Goal: Task Accomplishment & Management: Use online tool/utility

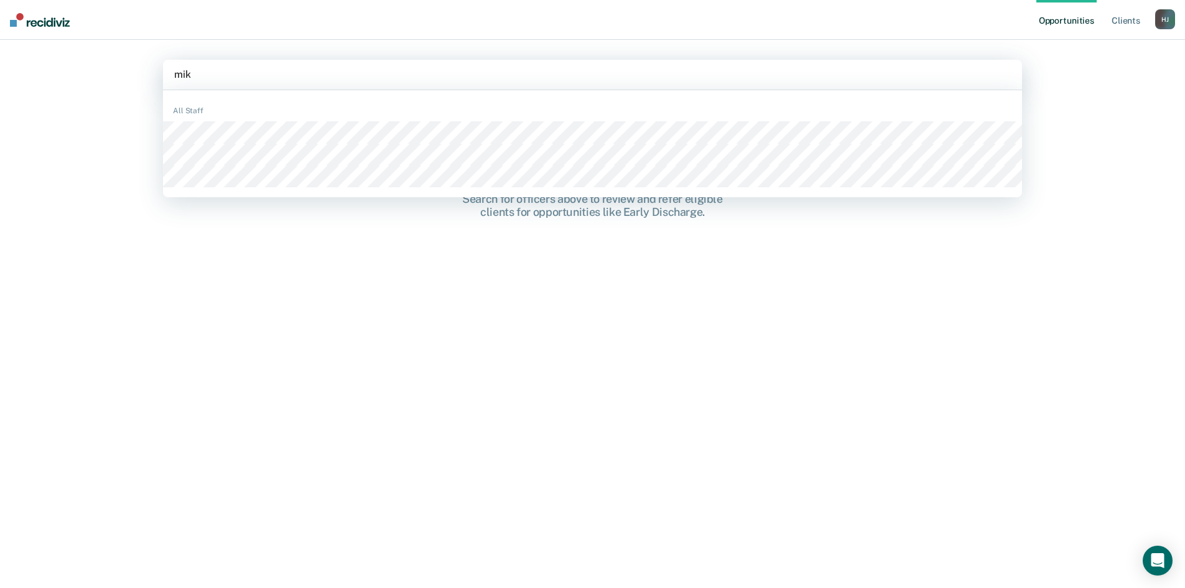
type input "mi"
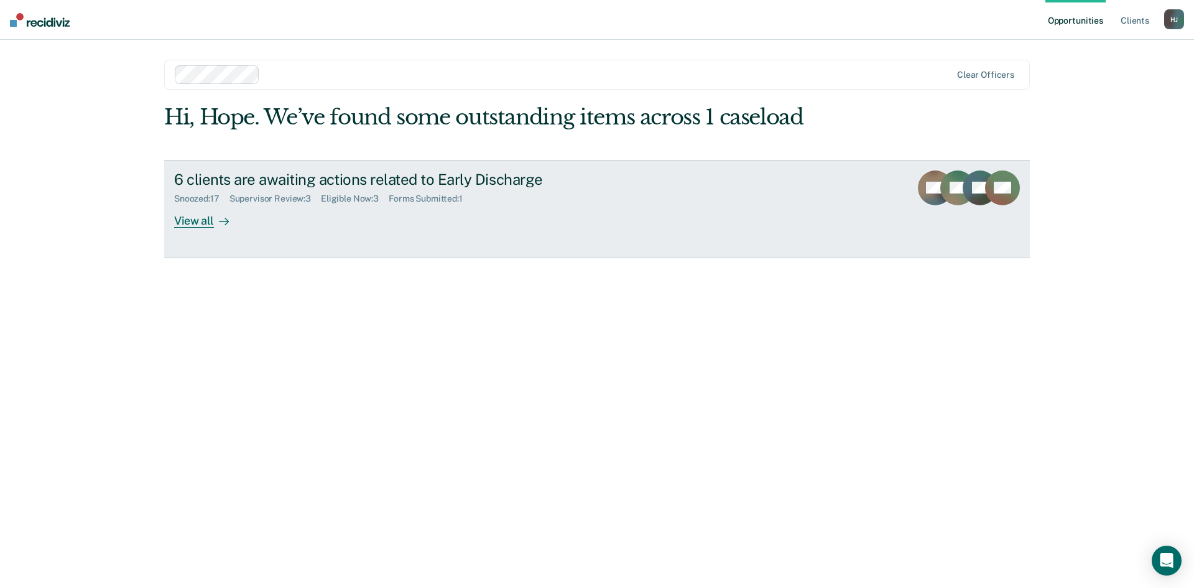
click at [183, 238] on link "6 clients are awaiting actions related to Early Discharge Snoozed : 17 Supervis…" at bounding box center [597, 209] width 866 height 98
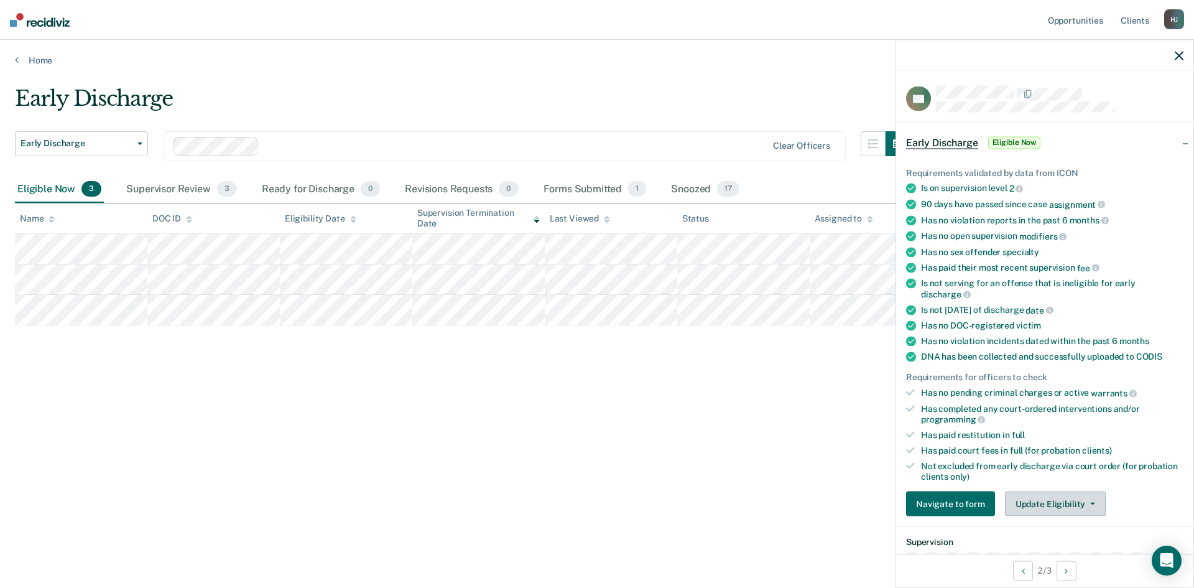
click at [1044, 491] on button "Update Eligibility" at bounding box center [1055, 503] width 101 height 25
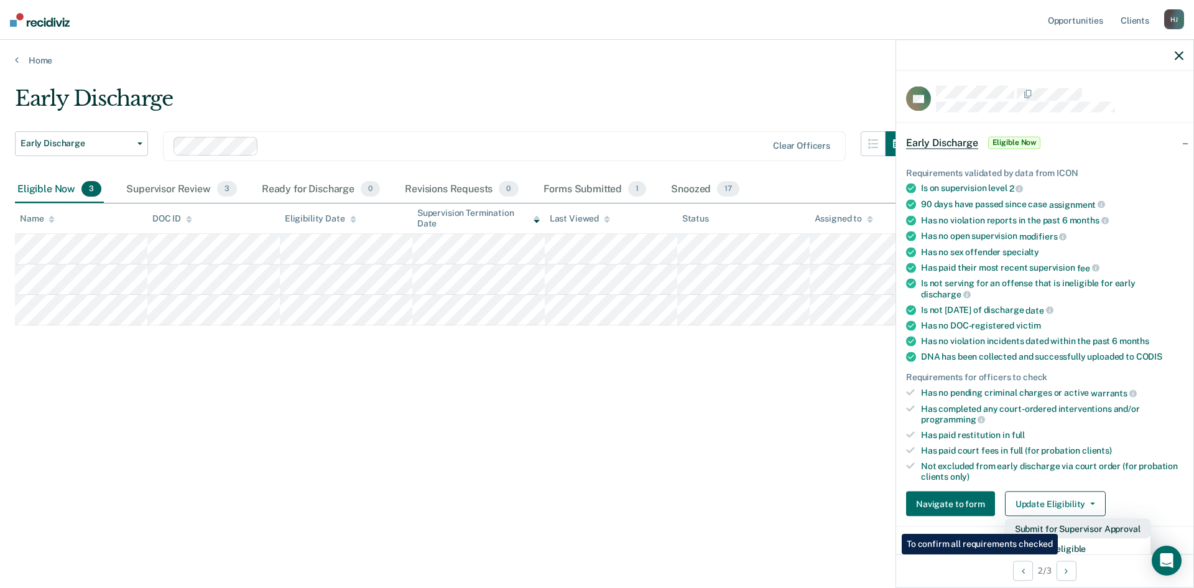
click at [1060, 524] on button "Submit for Supervisor Approval" at bounding box center [1078, 529] width 146 height 20
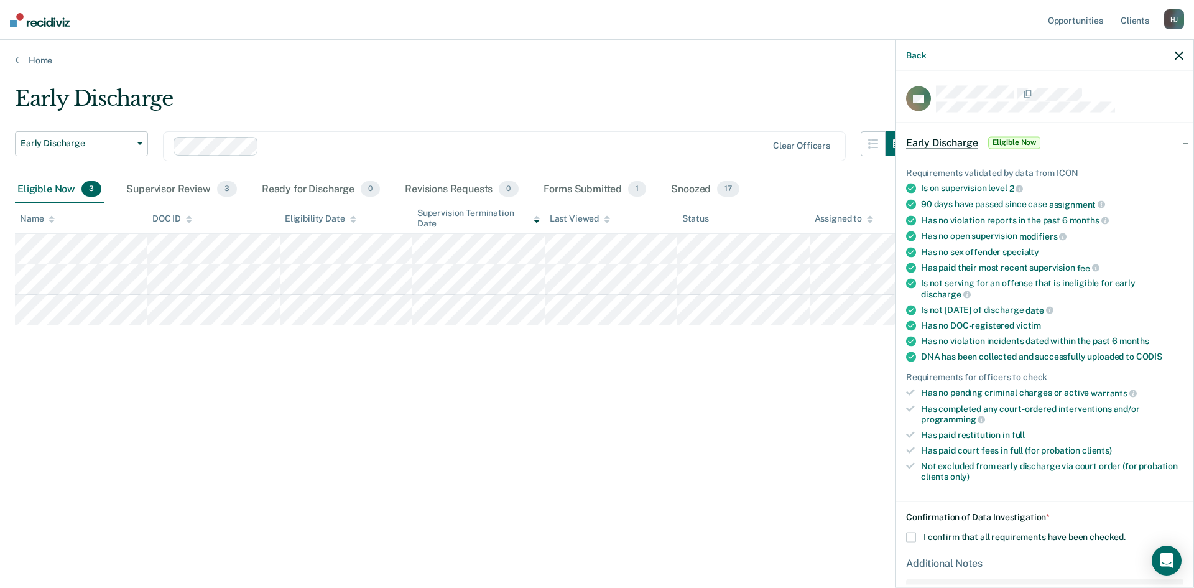
click at [914, 536] on span at bounding box center [911, 537] width 10 height 10
click at [1126, 532] on input "I confirm that all requirements have been checked." at bounding box center [1126, 532] width 0 height 0
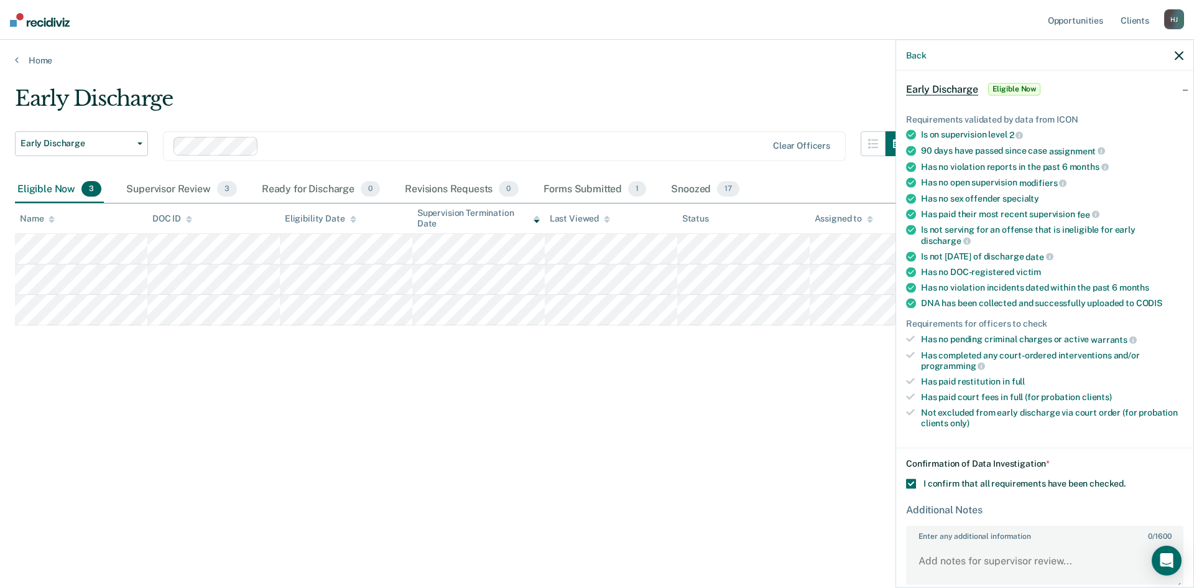
scroll to position [116, 0]
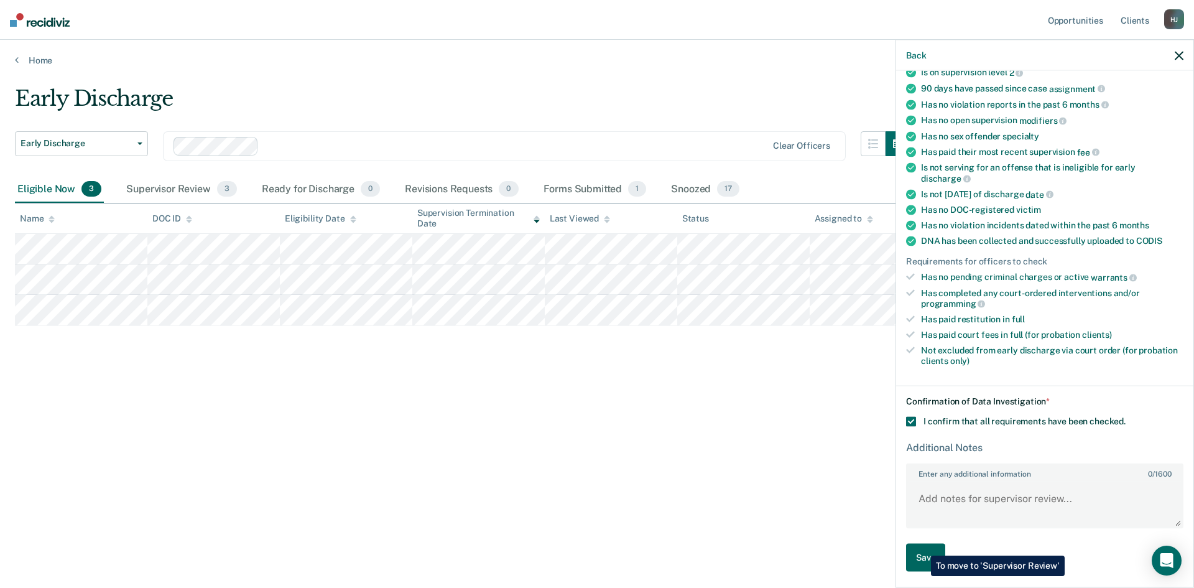
click at [922, 546] on button "Save" at bounding box center [925, 558] width 39 height 28
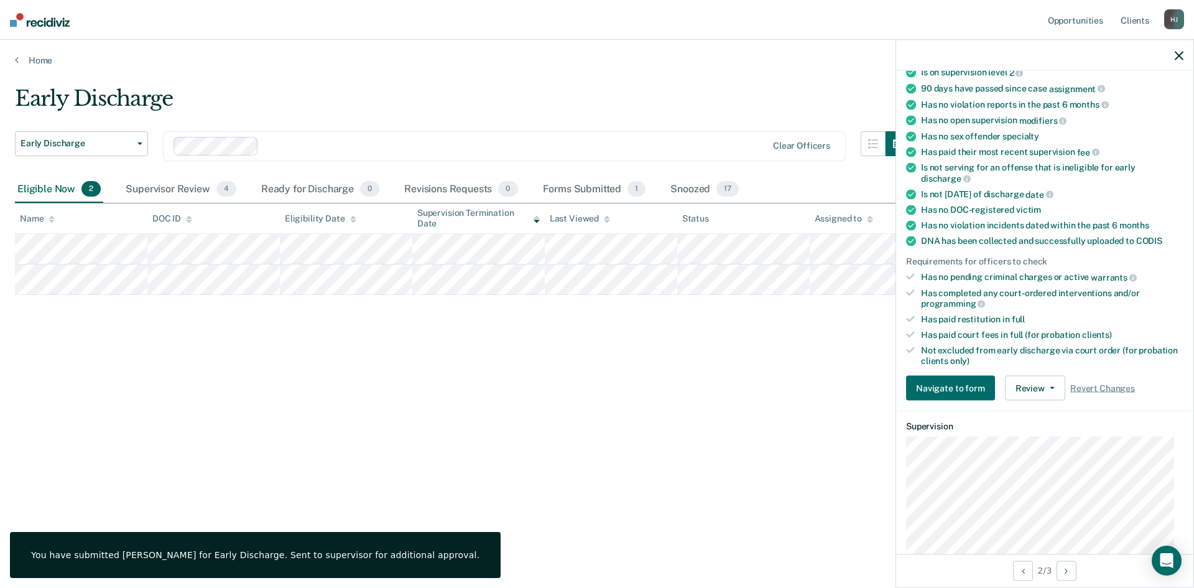
click at [1178, 60] on icon "button" at bounding box center [1179, 55] width 9 height 9
